Goal: Information Seeking & Learning: Learn about a topic

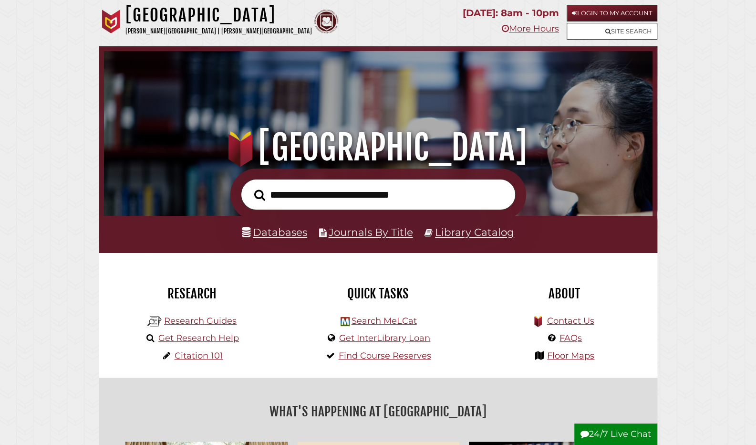
scroll to position [181, 544]
click at [597, 7] on link "Login to My Account" at bounding box center [612, 13] width 91 height 17
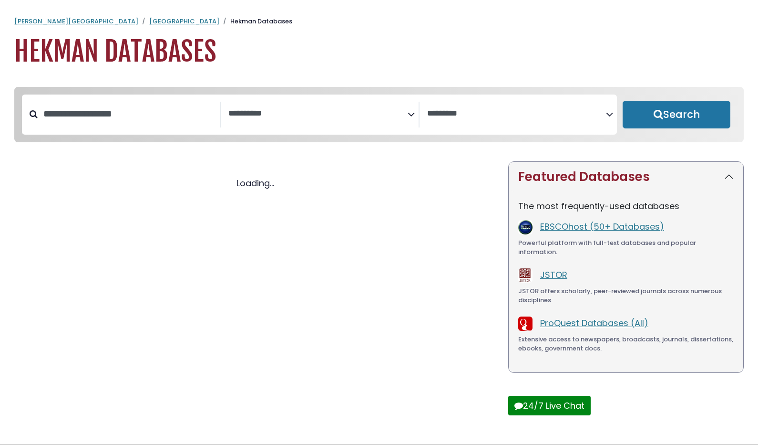
select select "Database Subject Filter"
select select "Database Vendors Filter"
select select "Database Subject Filter"
select select "Database Vendors Filter"
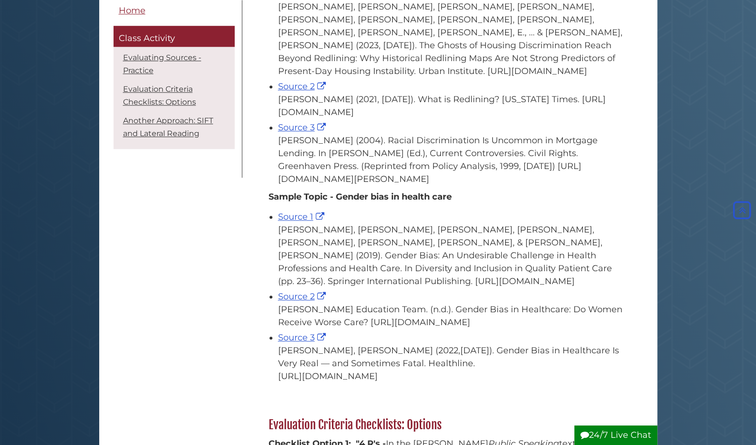
scroll to position [463, 0]
click at [290, 221] on link "Source 1" at bounding box center [302, 216] width 49 height 10
click at [308, 301] on link "Source 2" at bounding box center [303, 295] width 50 height 10
click at [297, 342] on link "Source 3" at bounding box center [303, 336] width 50 height 10
click at [295, 221] on link "Source 1" at bounding box center [302, 216] width 49 height 10
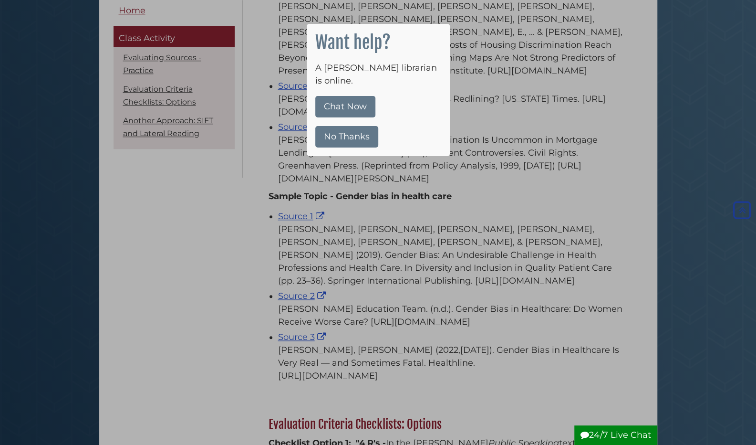
click at [492, 72] on div at bounding box center [378, 222] width 756 height 445
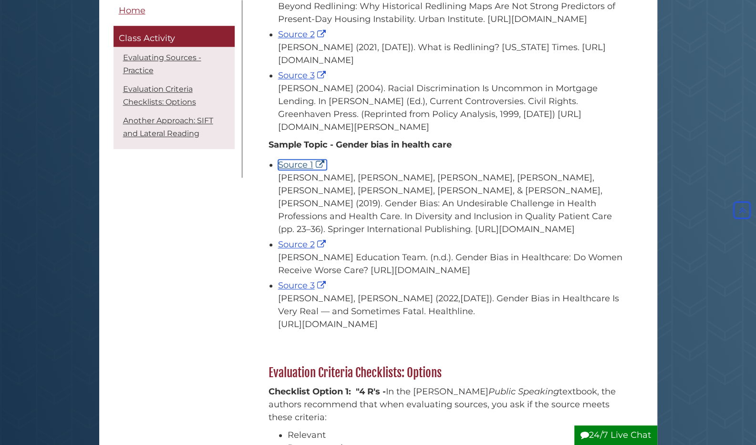
scroll to position [520, 0]
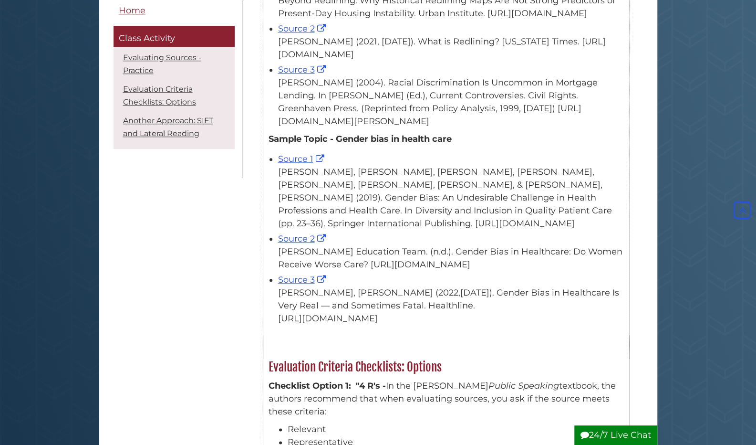
drag, startPoint x: 496, startPoint y: 431, endPoint x: 469, endPoint y: 259, distance: 174.2
click at [469, 259] on div "Dr. Aliabadi Education Team. (n.d.). Gender Bias in Healthcare: Do Women Receiv…" at bounding box center [451, 258] width 346 height 26
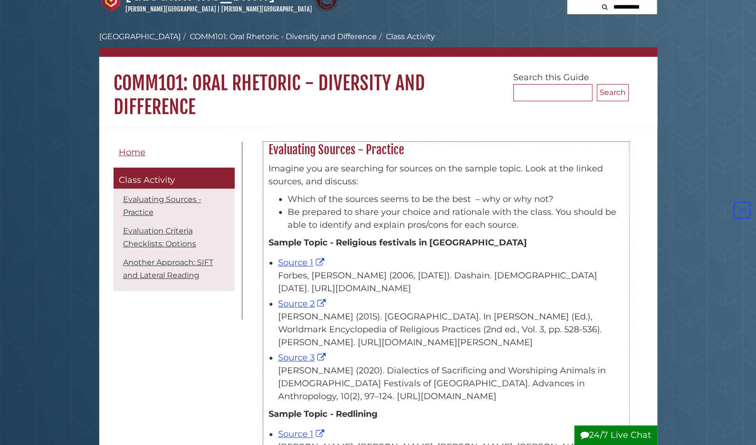
scroll to position [0, 0]
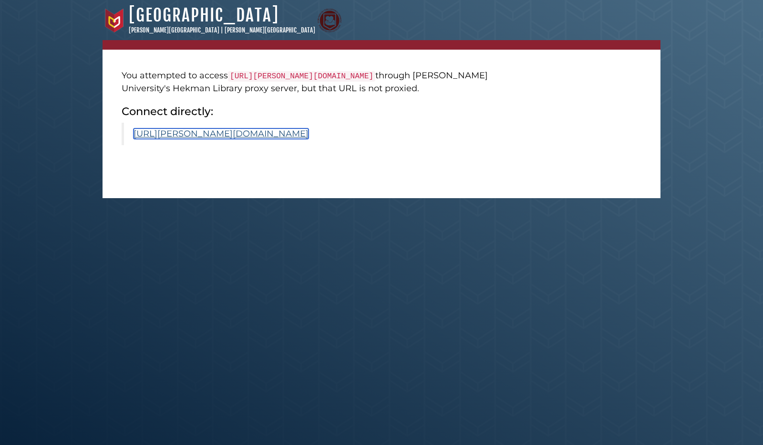
click at [244, 139] on link "[URL][PERSON_NAME][DOMAIN_NAME]" at bounding box center [221, 133] width 175 height 10
